Goal: Find specific page/section: Find specific page/section

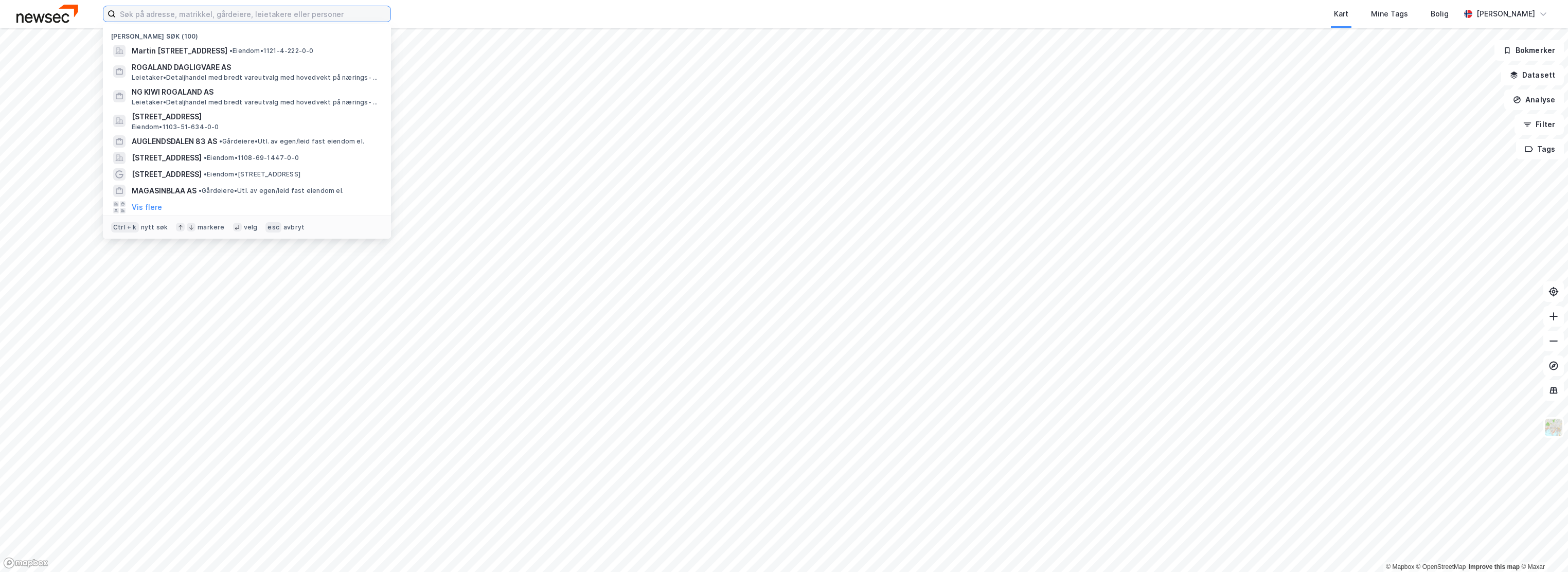
click at [351, 19] on input at bounding box center [253, 13] width 275 height 15
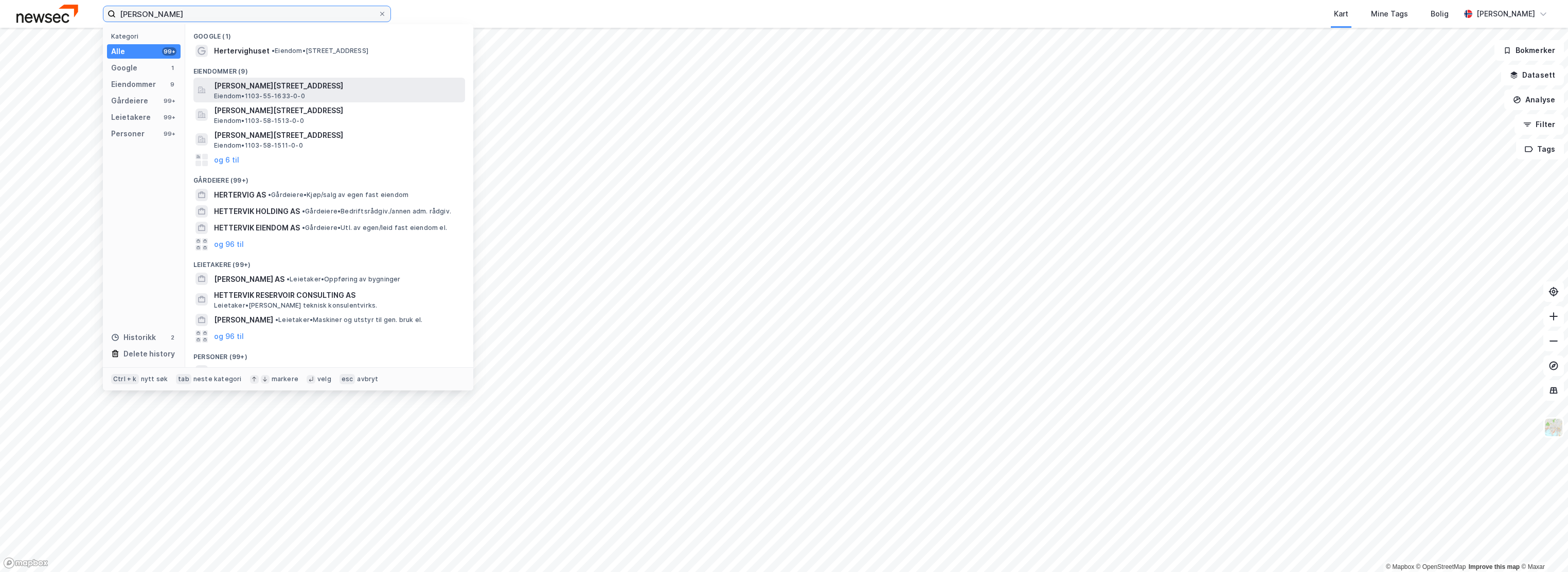
type input "[PERSON_NAME]"
click at [284, 89] on span "[PERSON_NAME][STREET_ADDRESS]" at bounding box center [338, 86] width 247 height 12
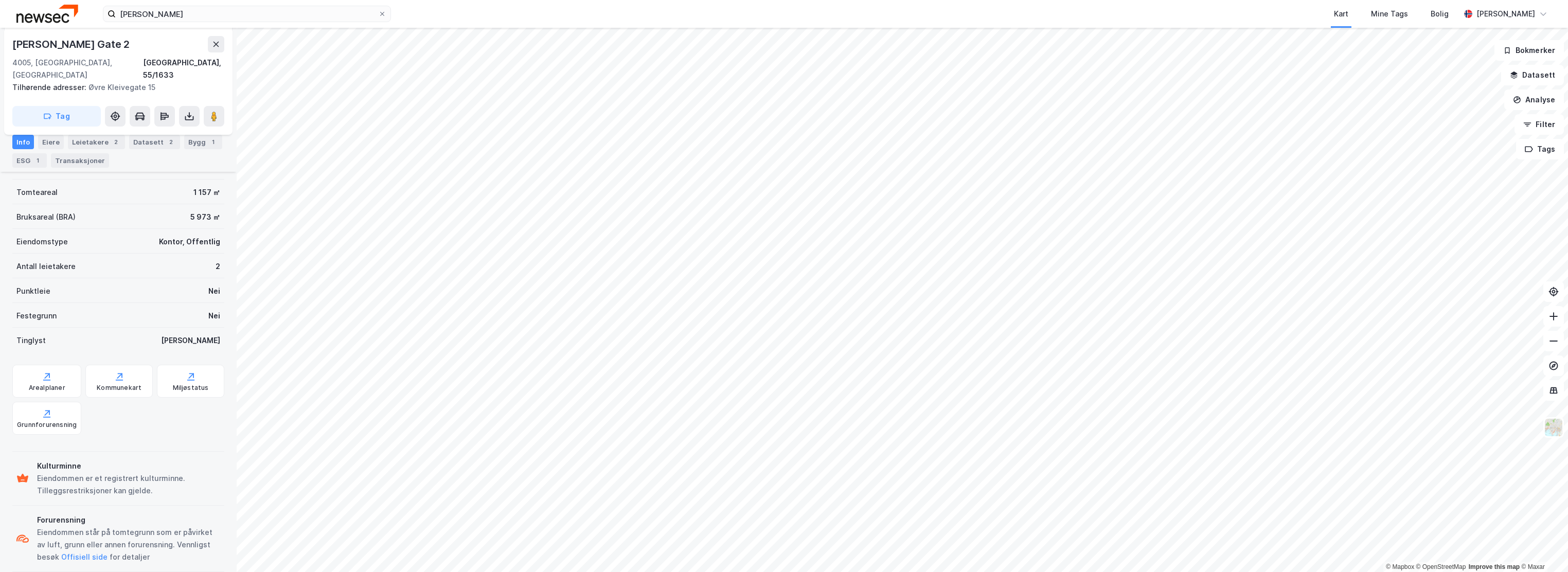
scroll to position [157, 0]
click at [192, 144] on div "Bygg 1" at bounding box center [203, 142] width 38 height 15
